Goal: Information Seeking & Learning: Find specific fact

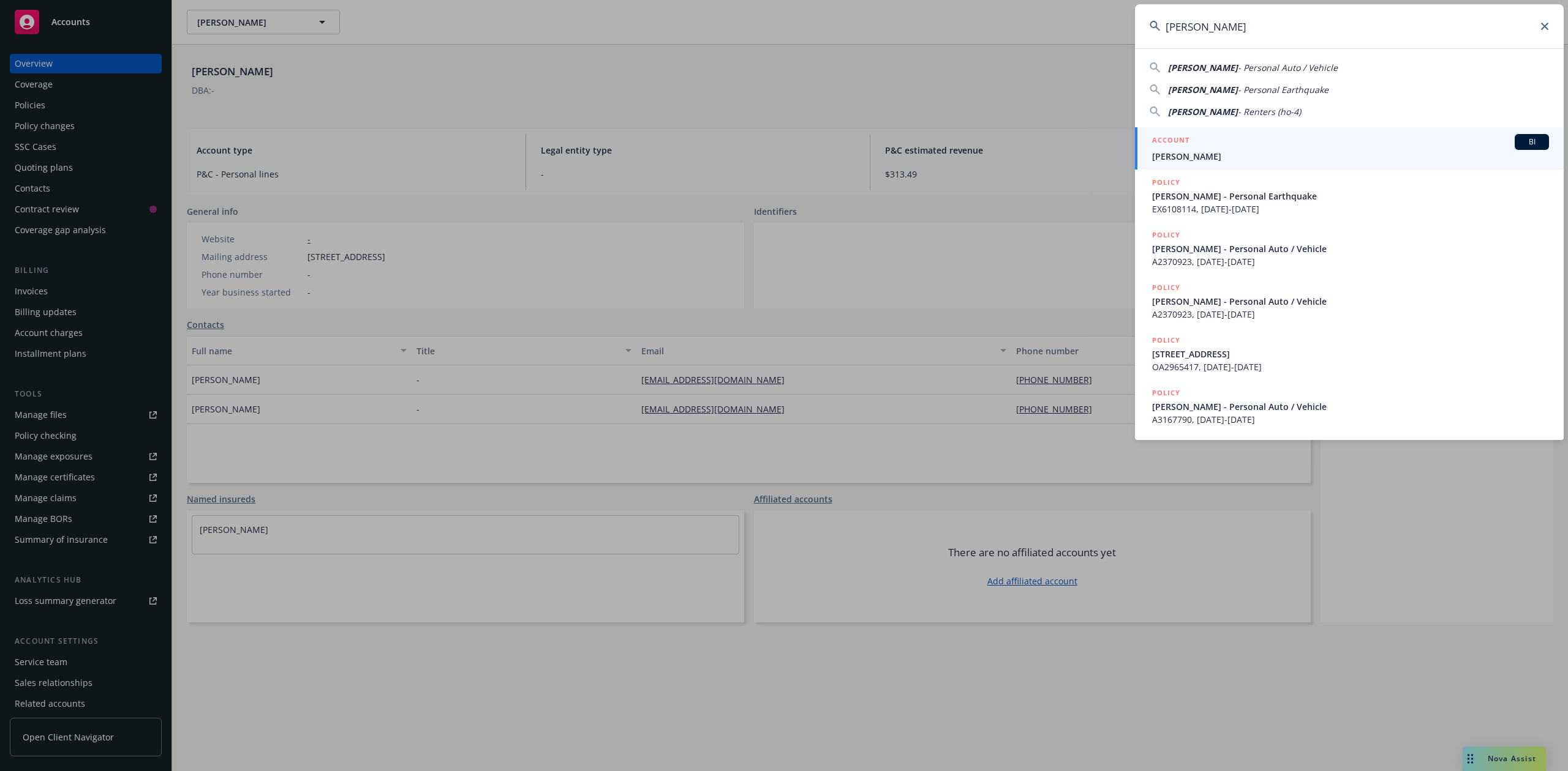
type input "[PERSON_NAME]"
click at [1198, 150] on span "[PERSON_NAME]" at bounding box center [1350, 156] width 397 height 13
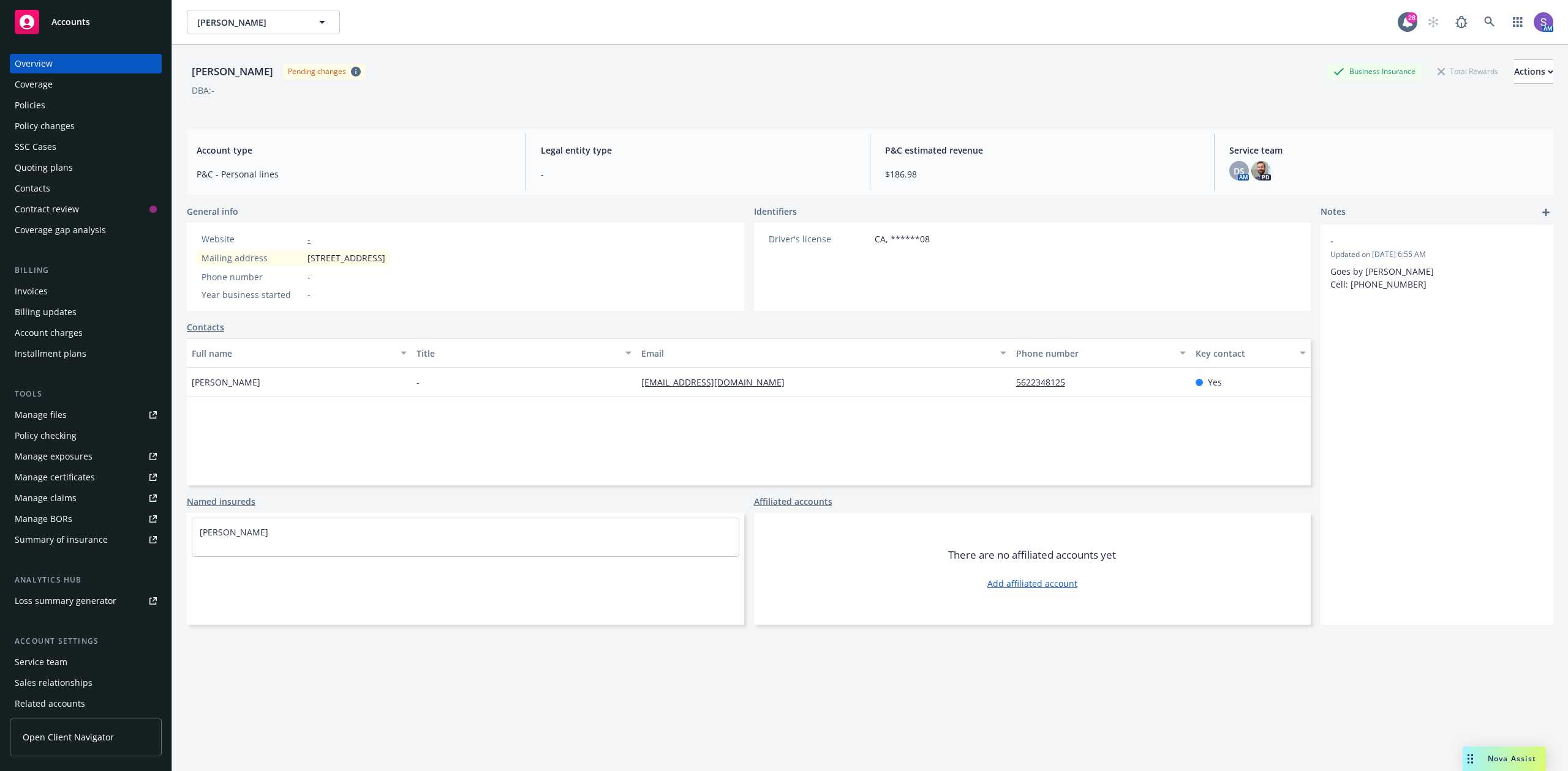
click at [37, 105] on div "Policies" at bounding box center [30, 105] width 31 height 19
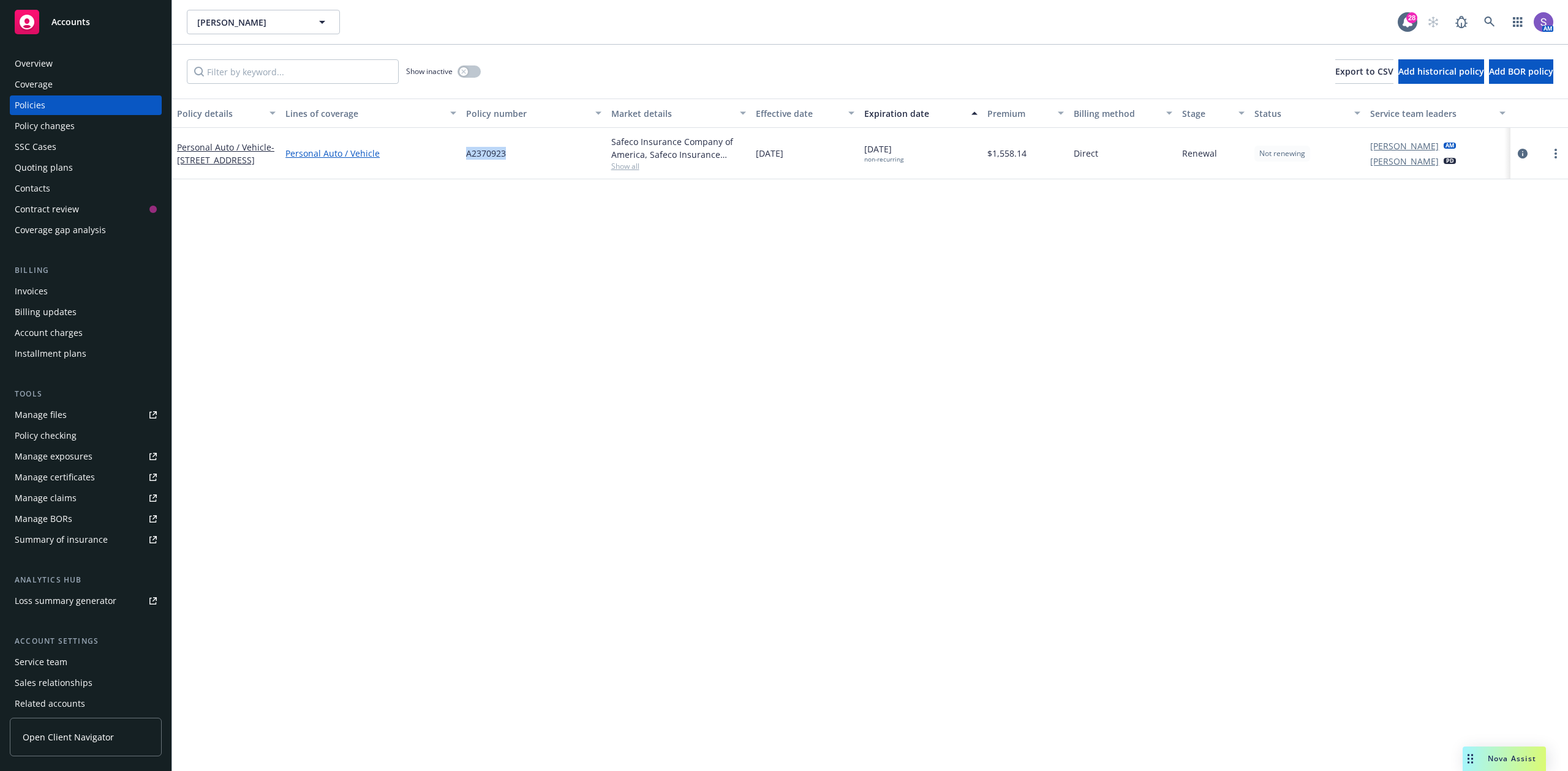
drag, startPoint x: 530, startPoint y: 157, endPoint x: 445, endPoint y: 153, distance: 85.1
click at [445, 153] on div "Personal Auto / Vehicle - [STREET_ADDRESS] Personal Auto / Vehicle A2370923 Saf…" at bounding box center [870, 154] width 1395 height 52
copy div "A2370923"
